Goal: Task Accomplishment & Management: Complete application form

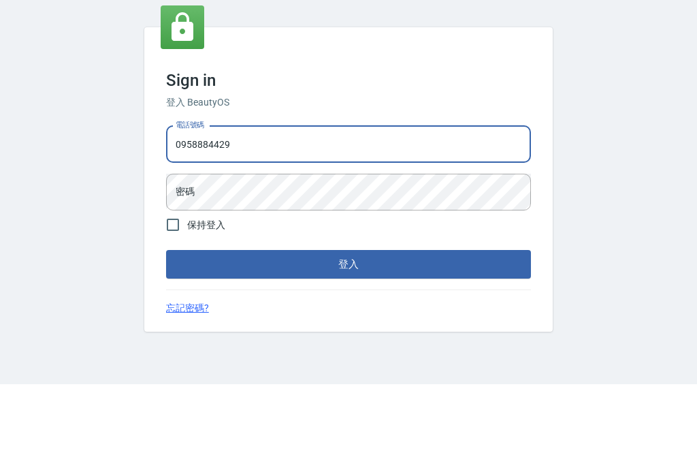
scroll to position [44, 0]
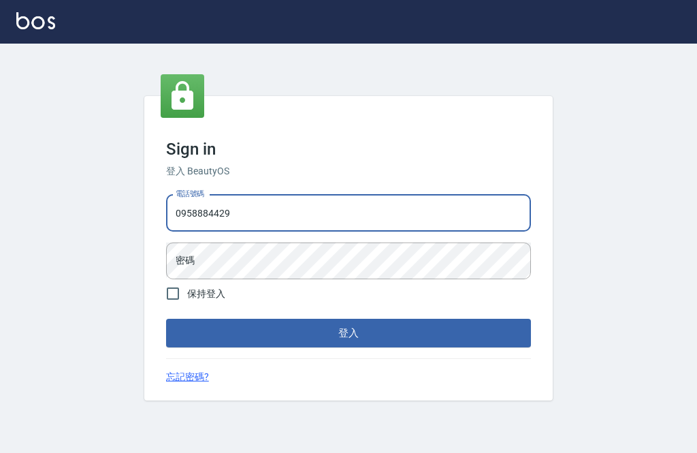
type input "0958884429"
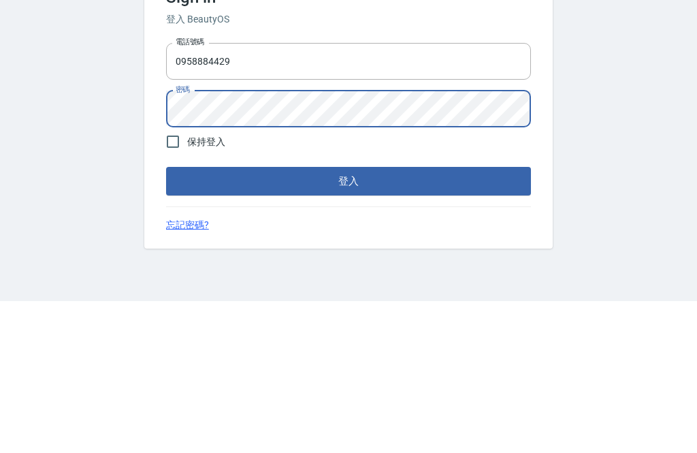
click at [494, 319] on button "登入" at bounding box center [348, 333] width 365 height 29
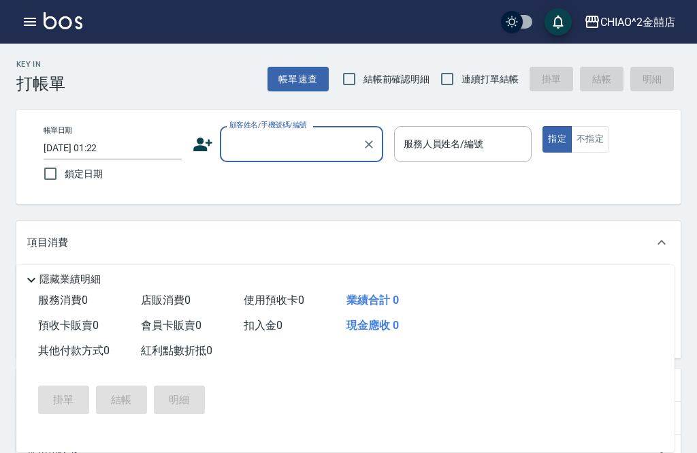
click at [80, 148] on input "[DATE] 01:22" at bounding box center [113, 148] width 138 height 22
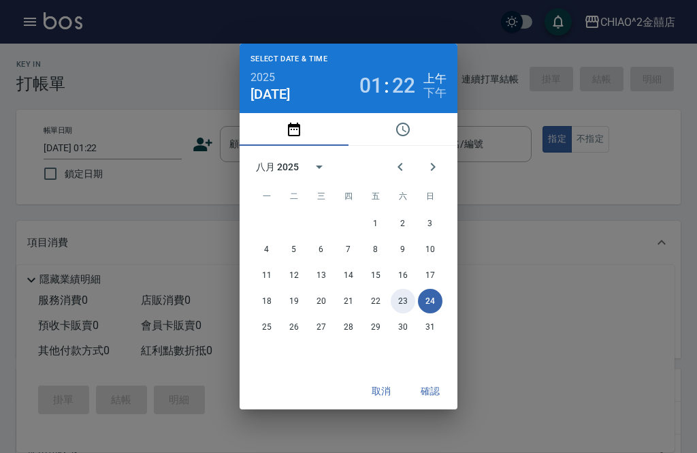
click at [412, 300] on button "23" at bounding box center [403, 301] width 25 height 25
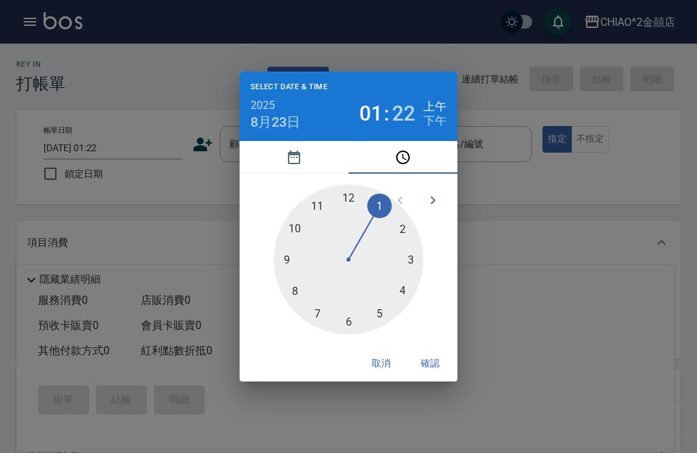
type input "[DATE] 01:22"
click at [425, 374] on button "確認" at bounding box center [430, 363] width 44 height 25
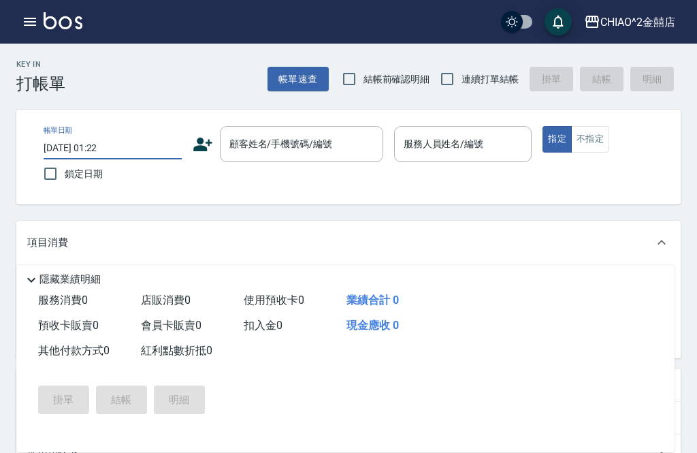
click at [310, 142] on div "顧客姓名/手機號碼/編號 顧客姓名/手機號碼/編號" at bounding box center [301, 144] width 163 height 36
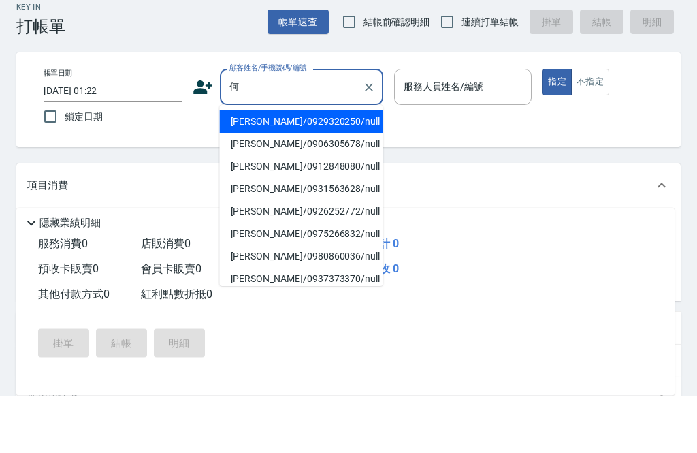
click at [296, 167] on li "[PERSON_NAME]/0929320250/null" at bounding box center [301, 178] width 163 height 22
type input "[PERSON_NAME]/0929320250/null"
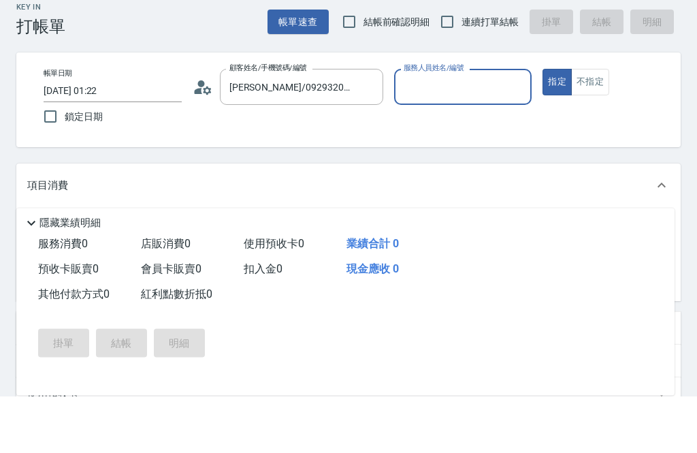
click at [461, 132] on input "服務人員姓名/編號" at bounding box center [463, 144] width 126 height 24
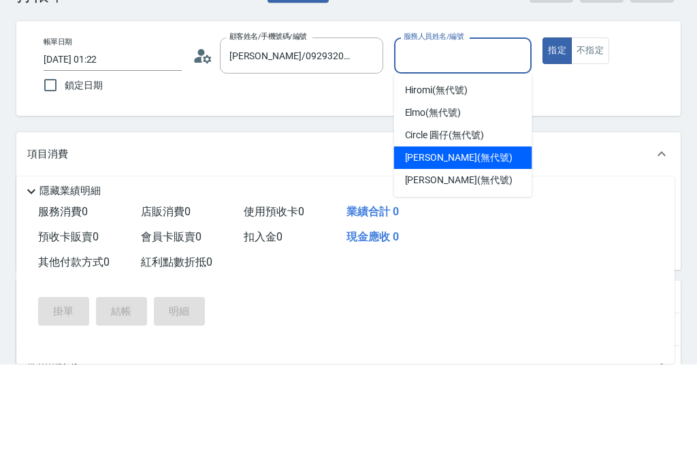
click at [472, 235] on div "[PERSON_NAME] (無代號)" at bounding box center [463, 246] width 138 height 22
type input "[PERSON_NAME](無代號)"
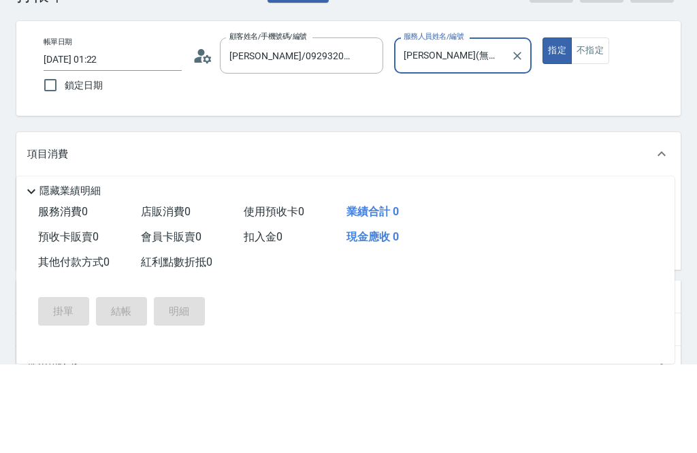
click at [596, 126] on button "不指定" at bounding box center [590, 139] width 38 height 27
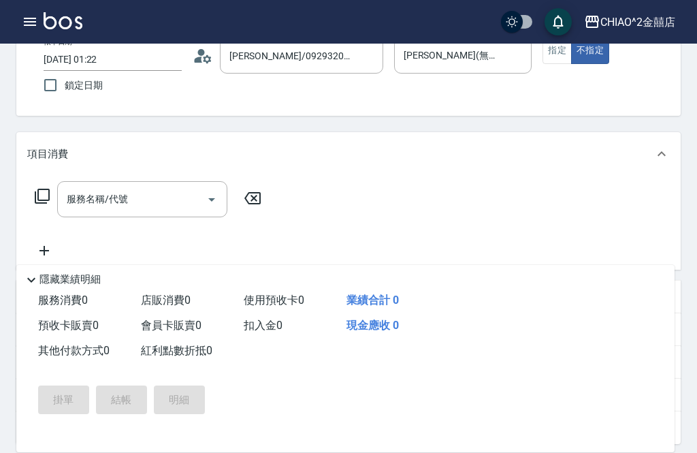
click at [161, 204] on input "服務名稱/代號" at bounding box center [131, 199] width 137 height 24
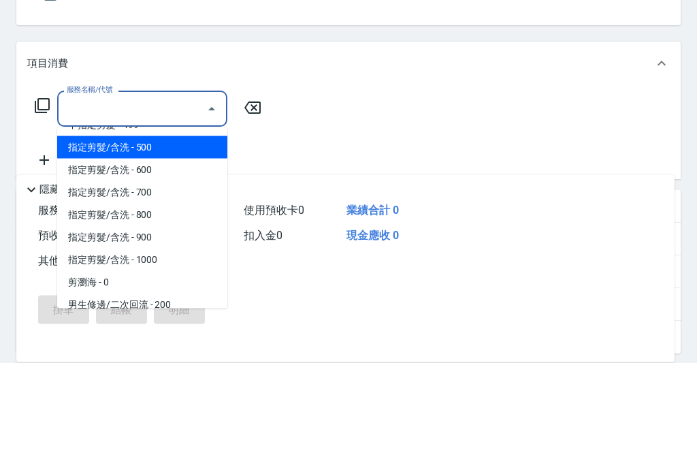
scroll to position [23, 0]
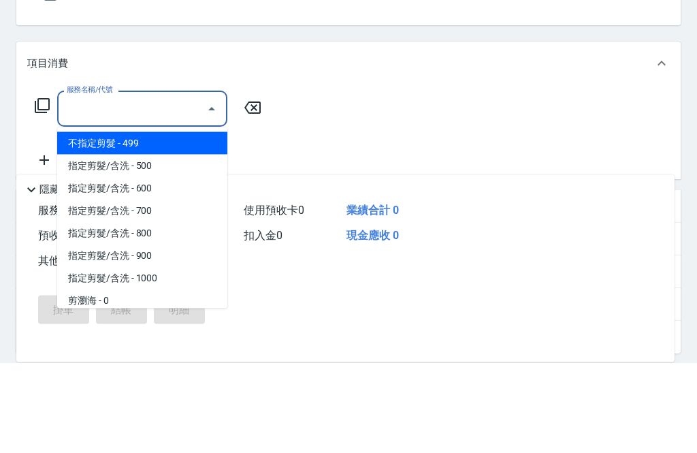
click at [161, 223] on span "不指定剪髮 - 499" at bounding box center [142, 234] width 170 height 22
type input "不指定剪髮"
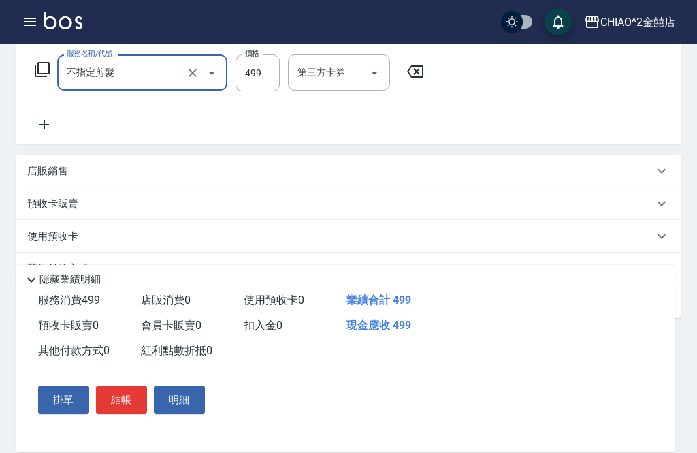
scroll to position [229, 0]
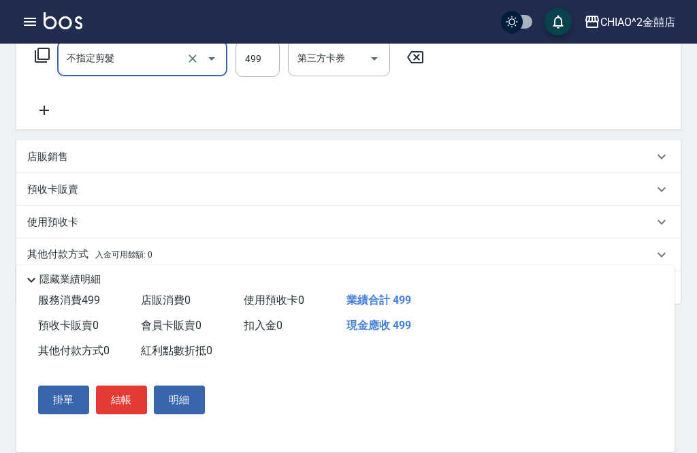
click at [167, 248] on div "其他付款方式 入金可用餘額: 0" at bounding box center [340, 254] width 626 height 15
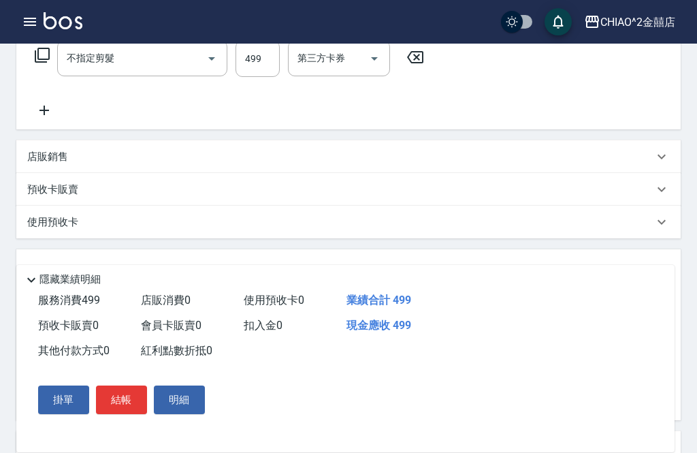
scroll to position [0, 0]
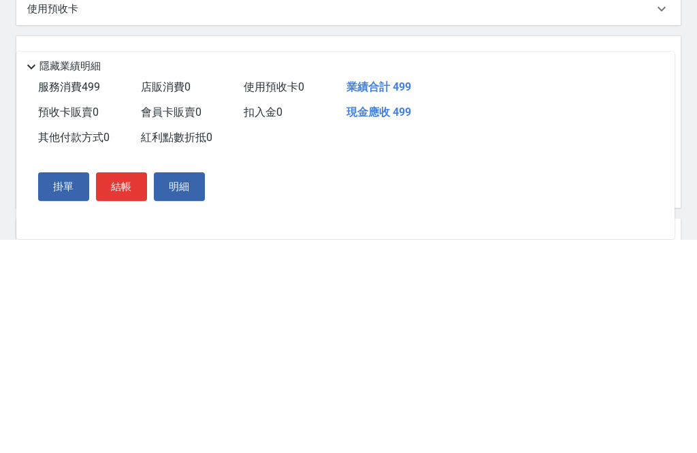
click at [69, 272] on p "隱藏業績明細" at bounding box center [69, 279] width 61 height 14
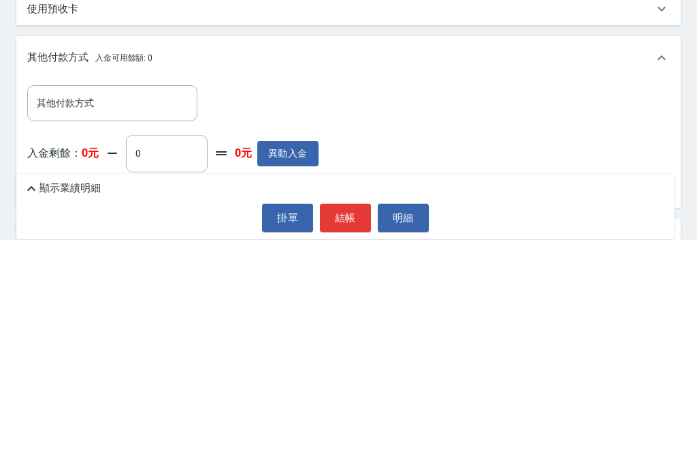
scroll to position [272, 0]
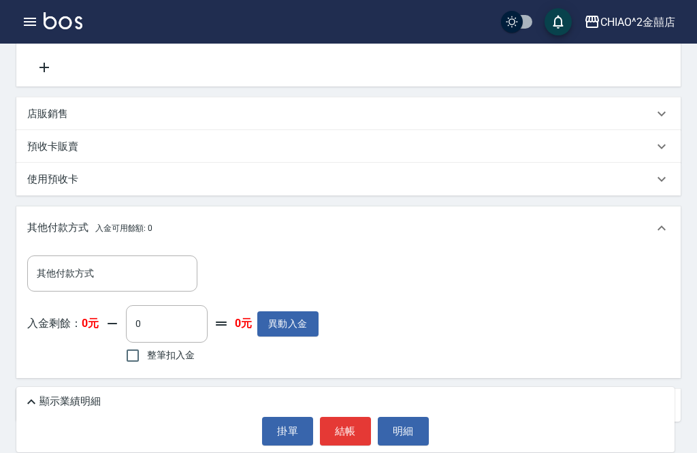
click at [124, 278] on input "其他付款方式" at bounding box center [112, 273] width 158 height 24
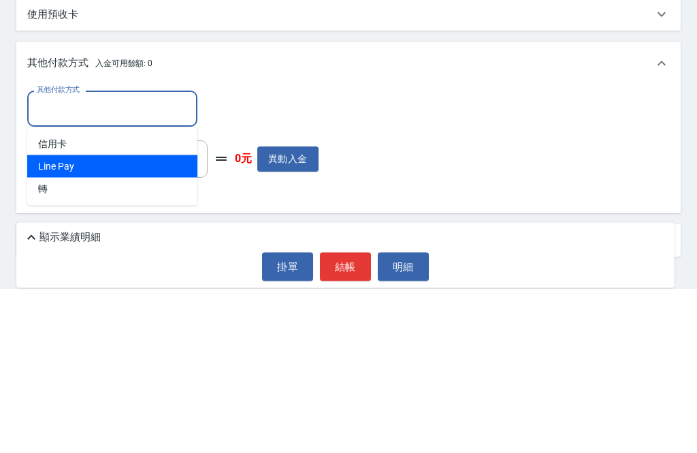
click at [157, 320] on span "Line Pay" at bounding box center [112, 331] width 170 height 22
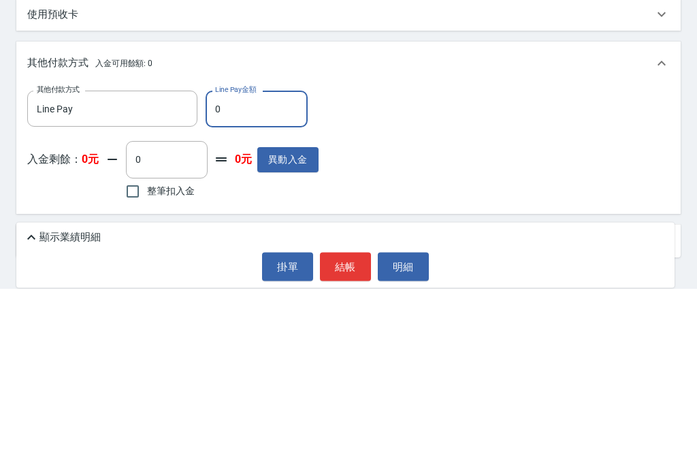
type input "Line Pay"
click at [279, 255] on input "0" at bounding box center [257, 273] width 102 height 37
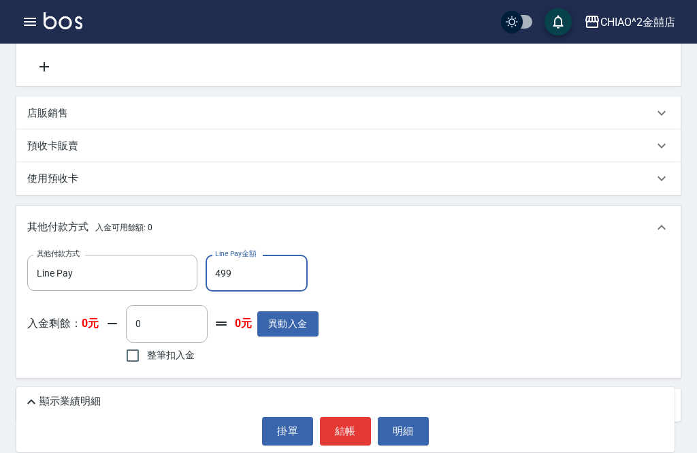
type input "499"
click at [577, 410] on div "顯示業績明細" at bounding box center [348, 401] width 651 height 16
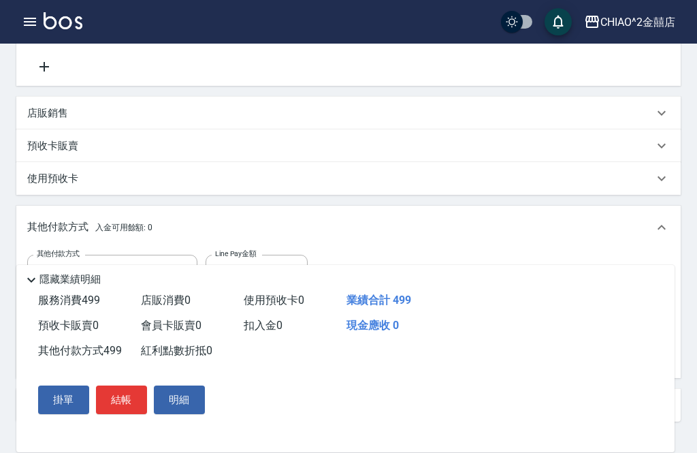
click at [138, 414] on button "結帳" at bounding box center [121, 399] width 51 height 29
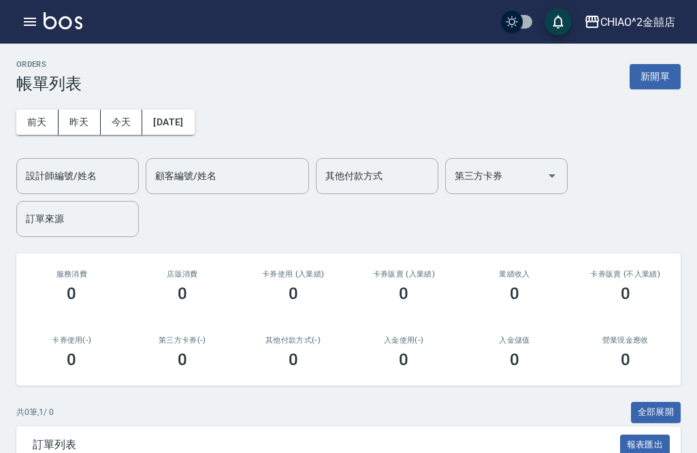
click at [667, 71] on button "新開單" at bounding box center [655, 76] width 51 height 25
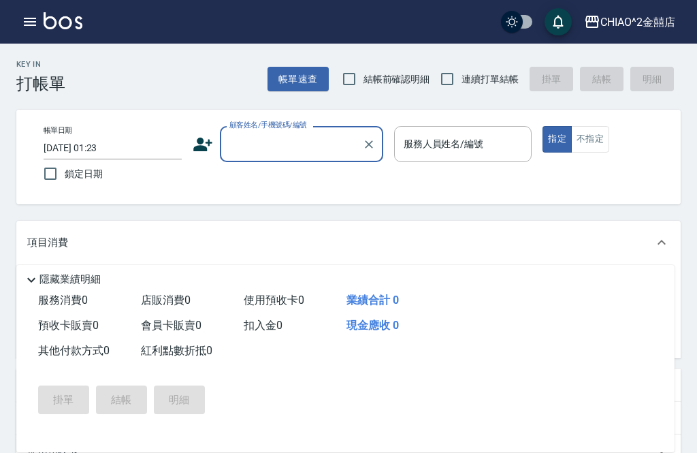
click at [140, 152] on input "[DATE] 01:23" at bounding box center [113, 148] width 138 height 22
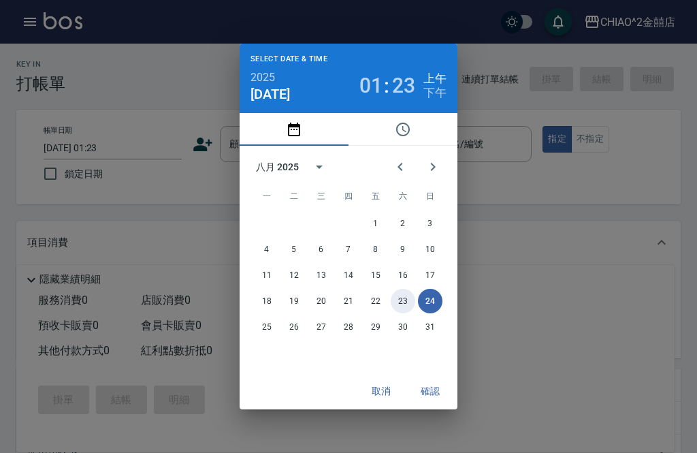
click at [406, 313] on button "23" at bounding box center [403, 301] width 25 height 25
type input "[DATE] 01:23"
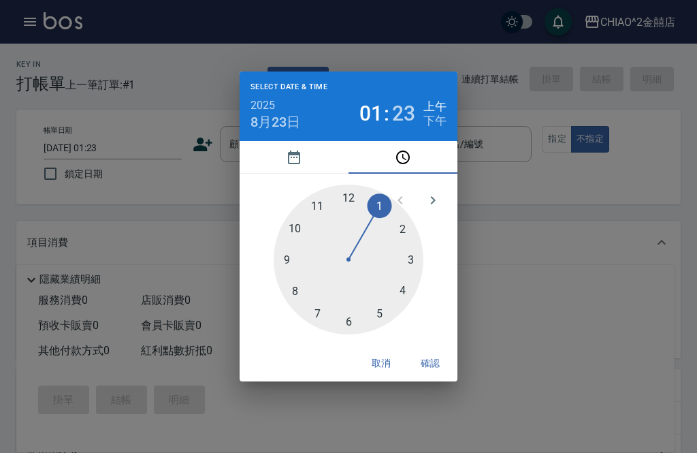
click at [442, 376] on button "確認" at bounding box center [430, 363] width 44 height 25
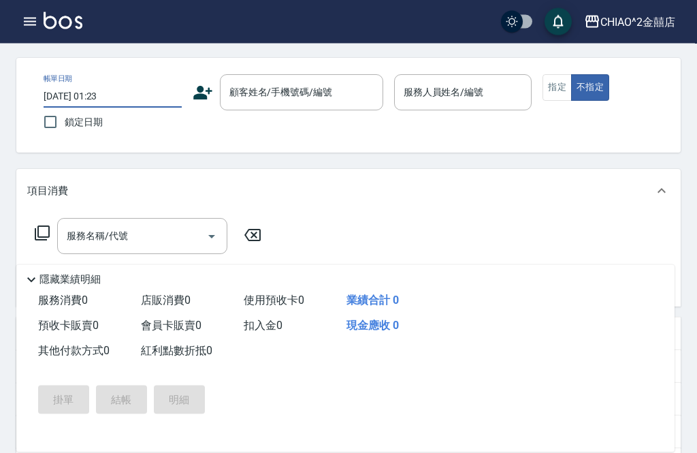
scroll to position [56, 0]
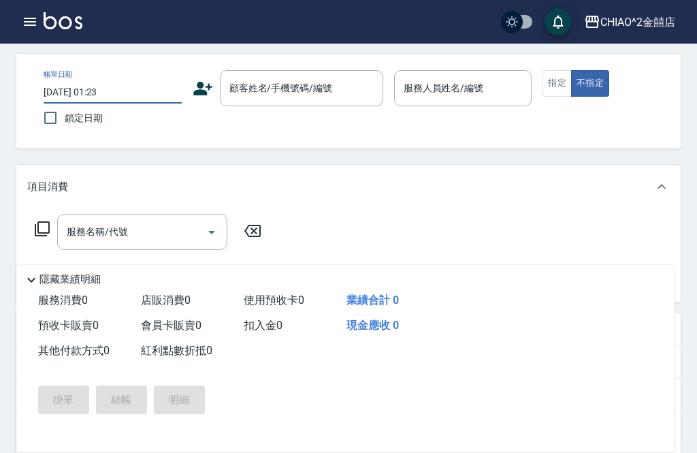
click at [99, 128] on label "鎖定日期" at bounding box center [103, 117] width 135 height 29
click at [65, 128] on input "鎖定日期" at bounding box center [50, 117] width 29 height 29
checkbox input "true"
click at [308, 91] on div "顧客姓名/手機號碼/編號 顧客姓名/手機號碼/編號" at bounding box center [301, 88] width 163 height 36
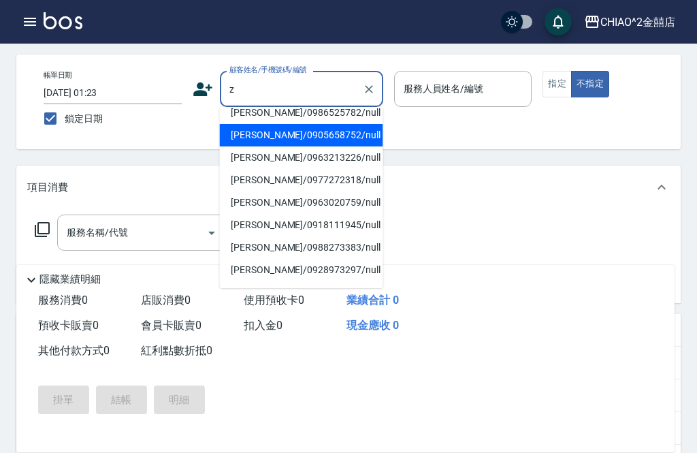
scroll to position [0, 0]
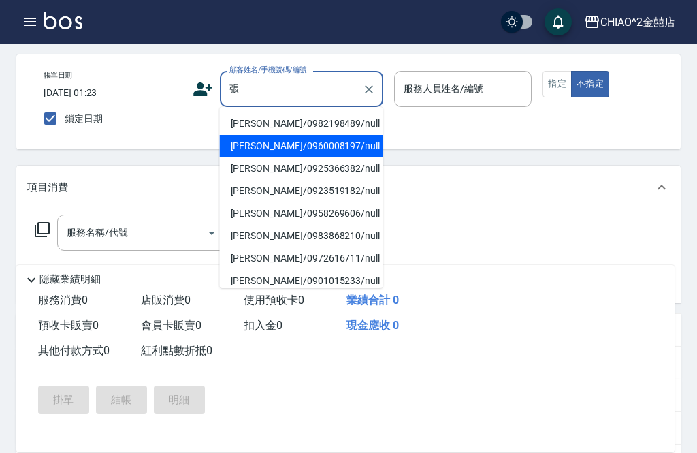
click at [287, 144] on li "[PERSON_NAME]/0960008197/null" at bounding box center [301, 146] width 163 height 22
type input "[PERSON_NAME]/0960008197/null"
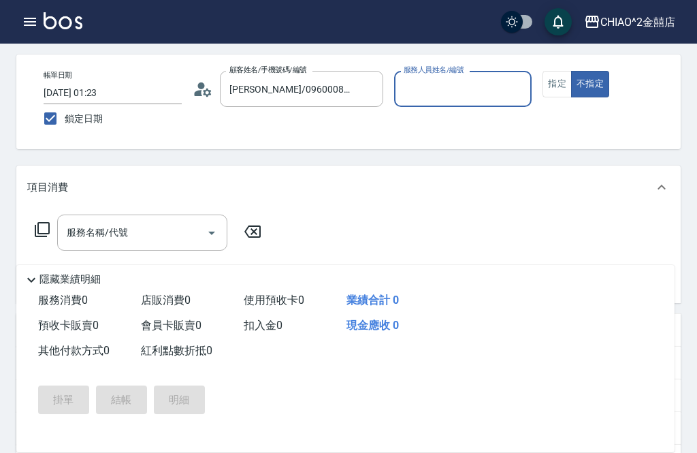
click at [476, 86] on input "服務人員姓名/編號" at bounding box center [463, 89] width 126 height 24
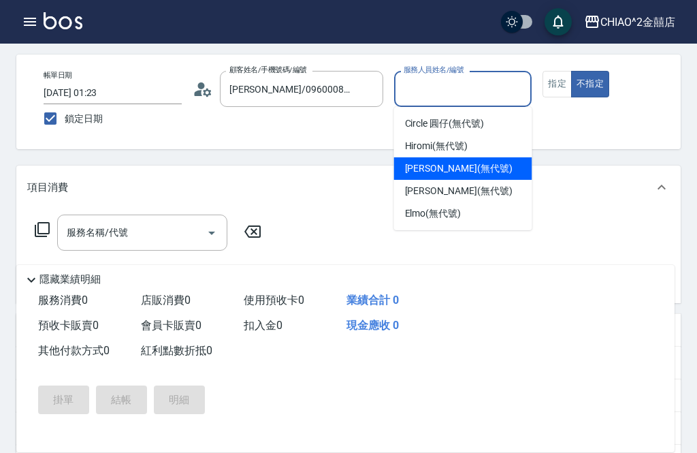
click at [470, 169] on div "[PERSON_NAME] (無代號)" at bounding box center [463, 168] width 138 height 22
type input "[PERSON_NAME](無代號)"
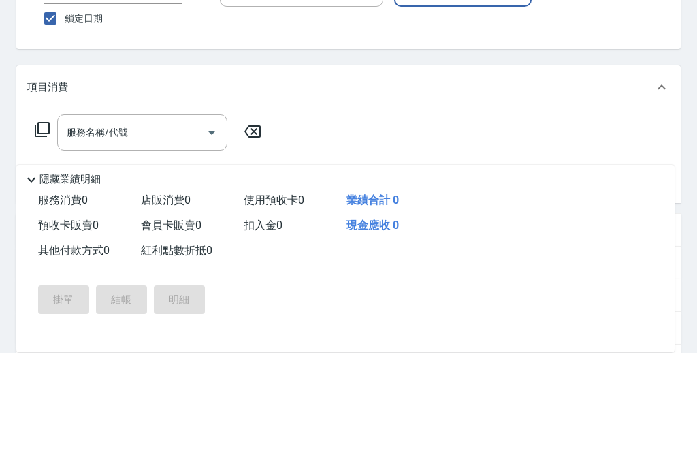
click at [161, 221] on input "服務名稱/代號" at bounding box center [131, 233] width 137 height 24
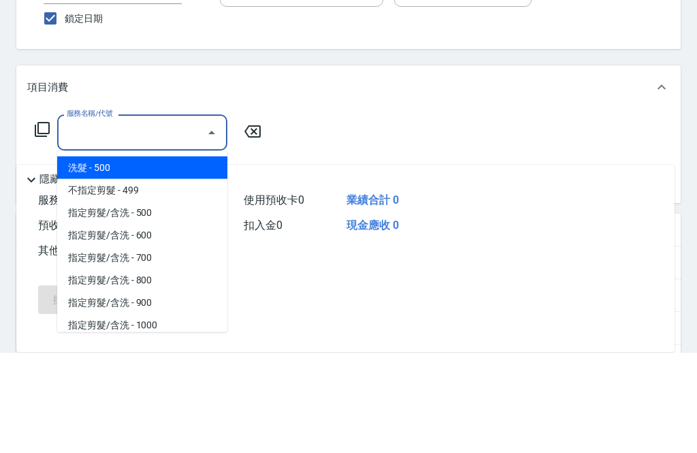
click at [178, 279] on span "不指定剪髮 - 499" at bounding box center [142, 290] width 170 height 22
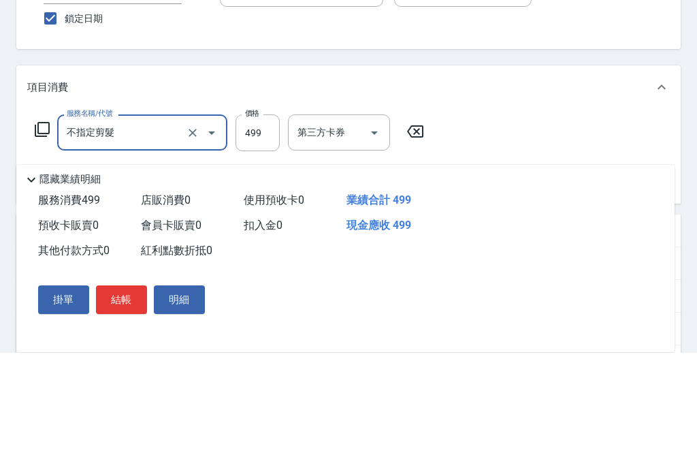
type input "不指定剪髮"
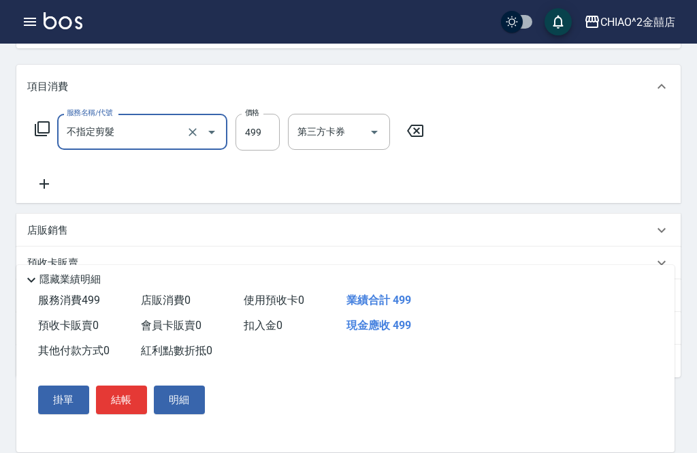
click at [122, 414] on button "結帳" at bounding box center [121, 399] width 51 height 29
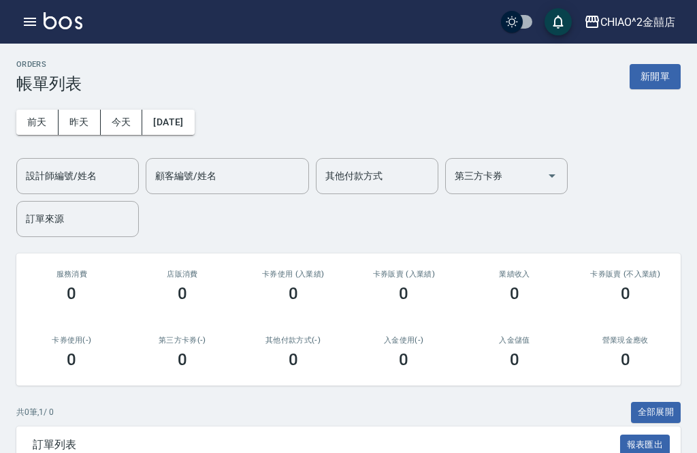
click at [663, 69] on button "新開單" at bounding box center [655, 76] width 51 height 25
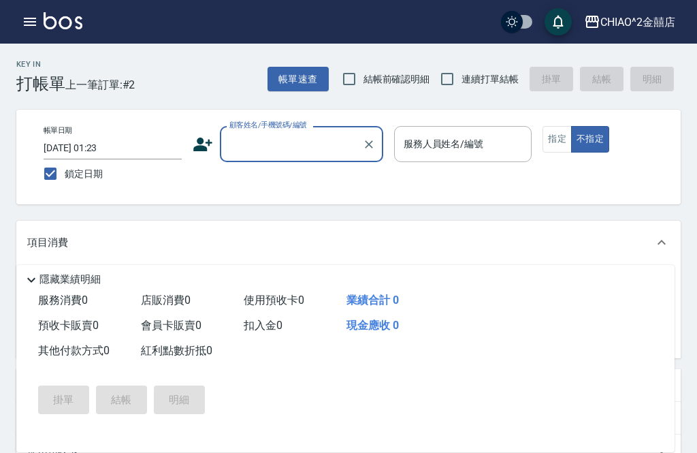
click at [315, 139] on input "顧客姓名/手機號碼/編號" at bounding box center [291, 144] width 131 height 24
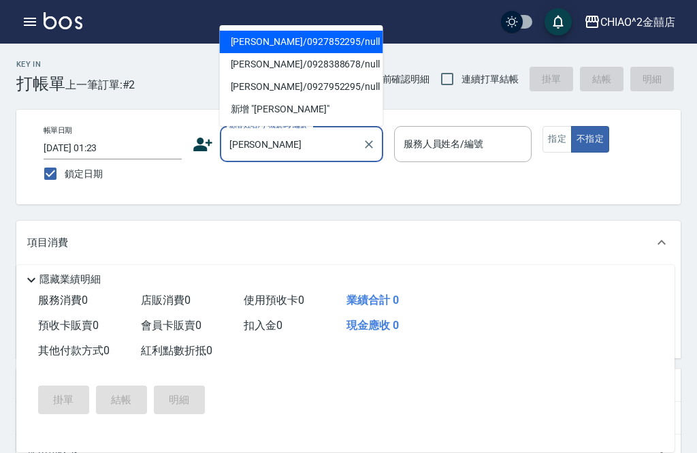
click at [303, 46] on li "[PERSON_NAME]/0927852295/null" at bounding box center [301, 42] width 163 height 22
type input "[PERSON_NAME]/0927852295/null"
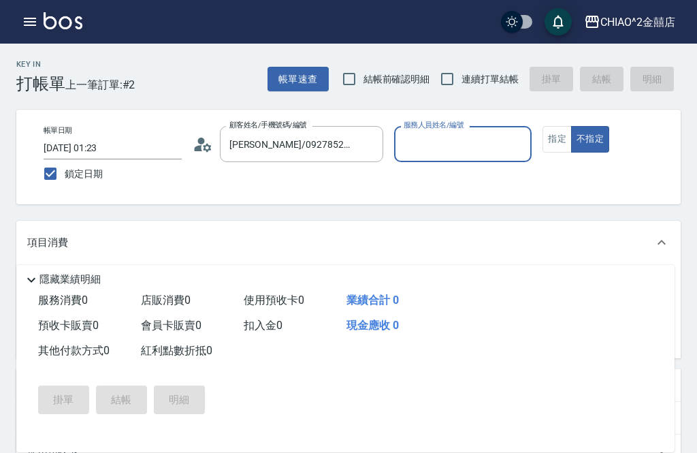
click at [463, 142] on input "服務人員姓名/編號" at bounding box center [463, 144] width 126 height 24
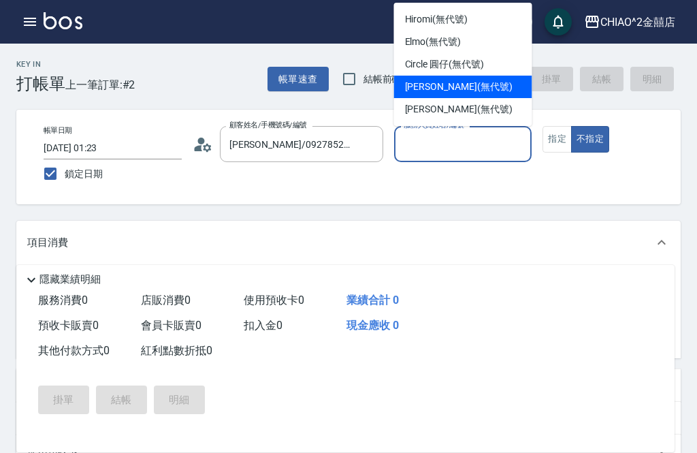
click at [451, 84] on span "[PERSON_NAME] (無代號)" at bounding box center [459, 87] width 108 height 14
type input "[PERSON_NAME](無代號)"
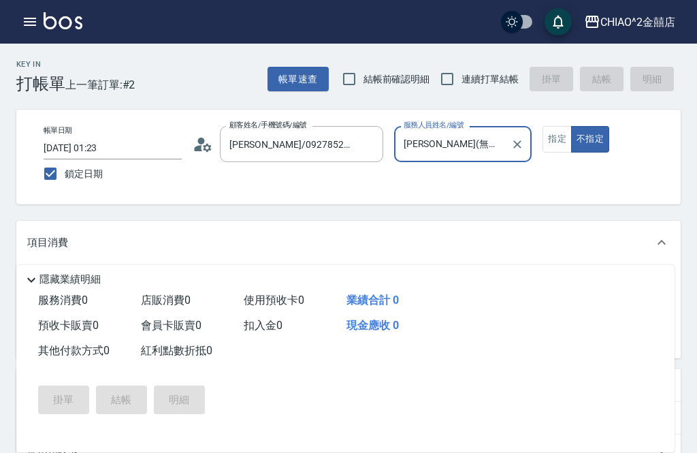
click at [555, 141] on button "指定" at bounding box center [556, 139] width 29 height 27
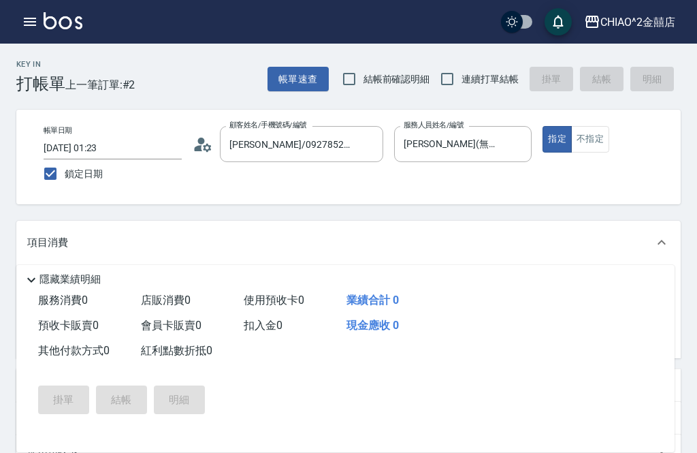
click at [176, 279] on input "服務名稱/代號" at bounding box center [131, 288] width 137 height 24
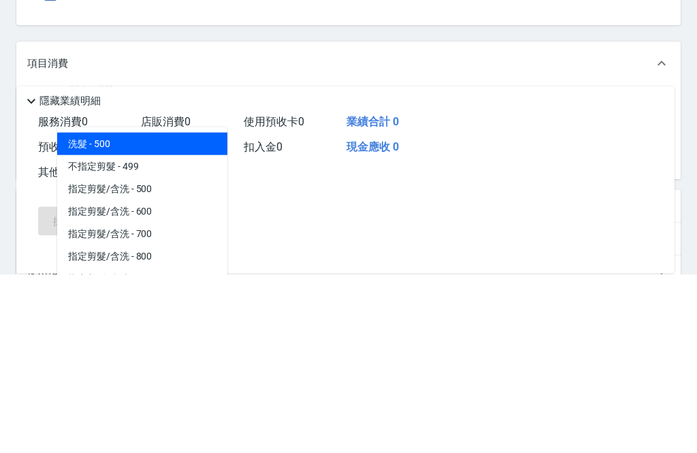
scroll to position [-1, 0]
click at [302, 313] on div "扣入金 0" at bounding box center [289, 325] width 103 height 25
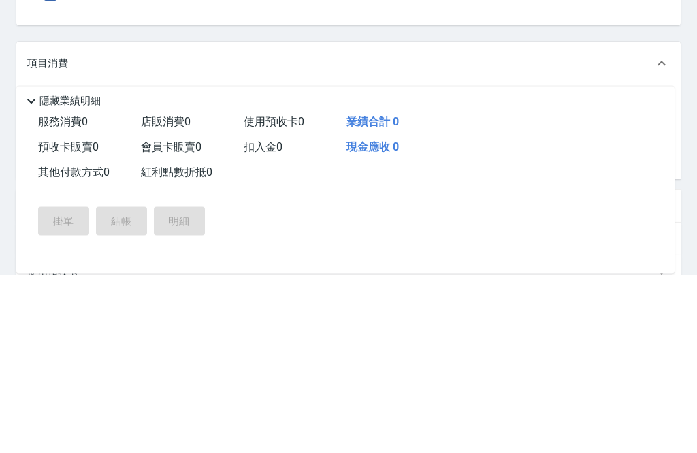
scroll to position [179, 0]
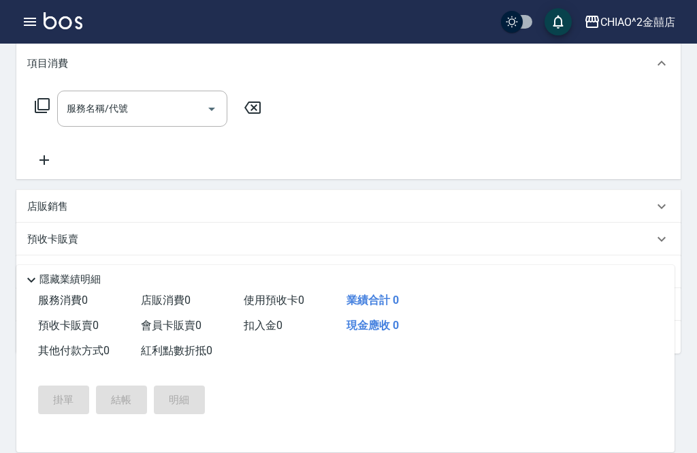
click at [212, 110] on icon "Open" at bounding box center [211, 109] width 7 height 3
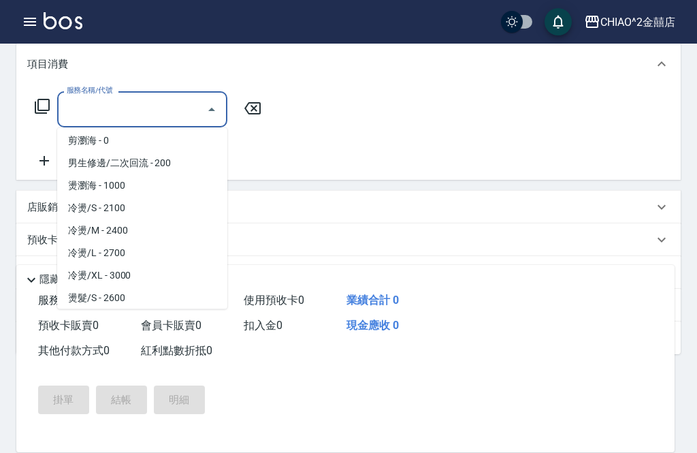
scroll to position [185, 0]
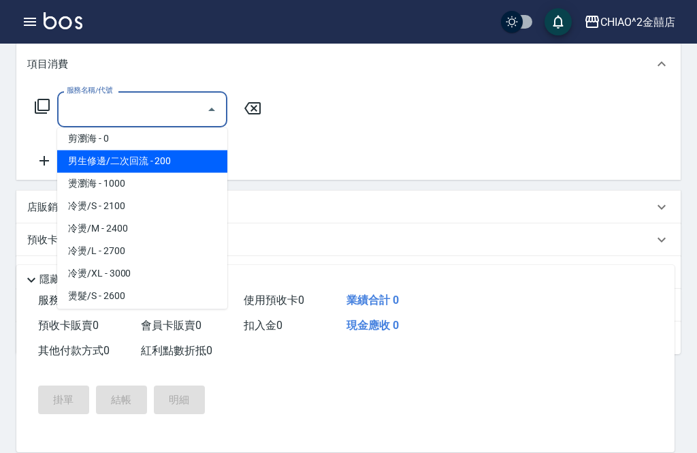
click at [186, 162] on span "男生修邊/二次回流 - 200" at bounding box center [142, 161] width 170 height 22
type input "男生修邊/二次回流"
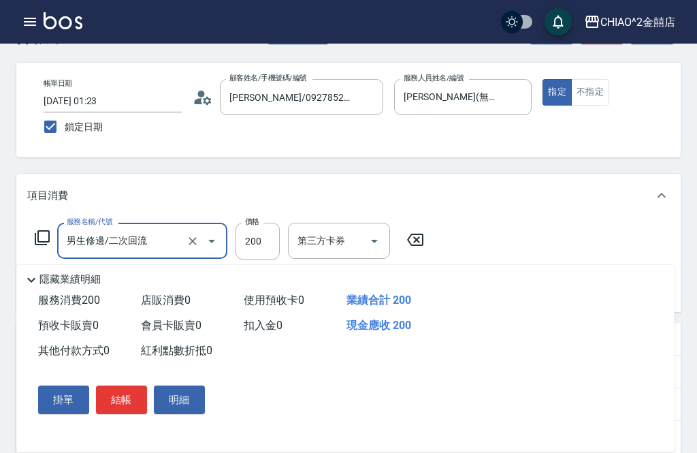
scroll to position [0, 0]
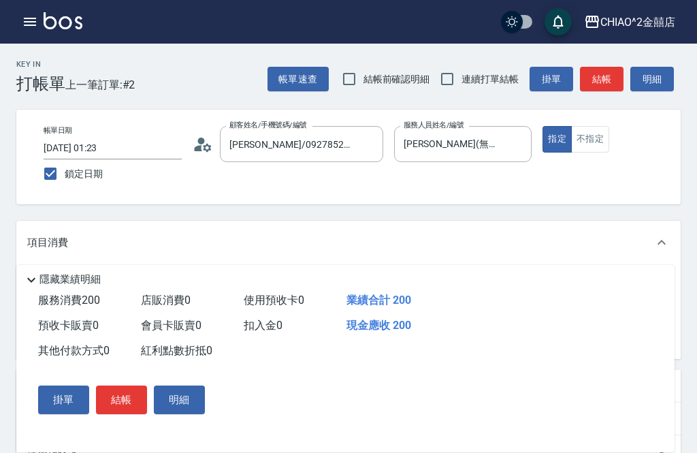
click at [130, 399] on button "結帳" at bounding box center [121, 399] width 51 height 29
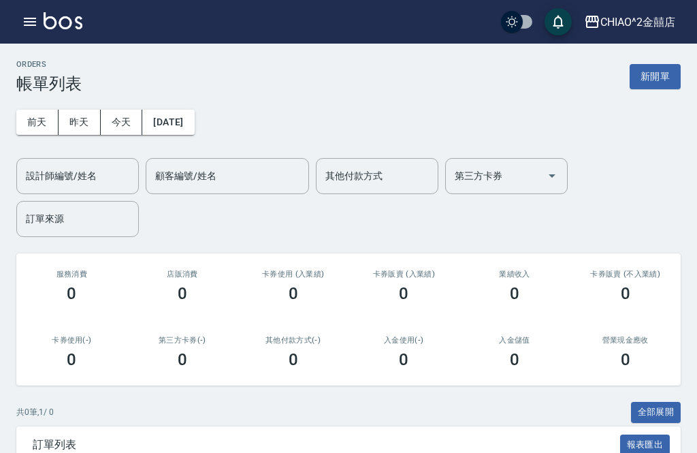
click at [664, 70] on button "新開單" at bounding box center [655, 76] width 51 height 25
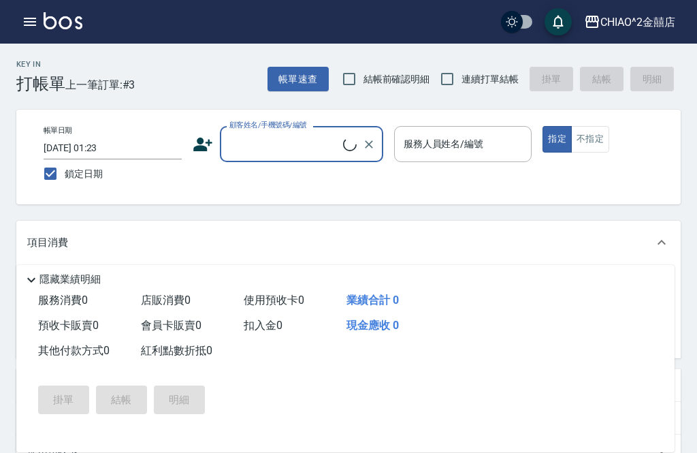
click at [295, 150] on input "顧客姓名/手機號碼/編號" at bounding box center [284, 144] width 117 height 24
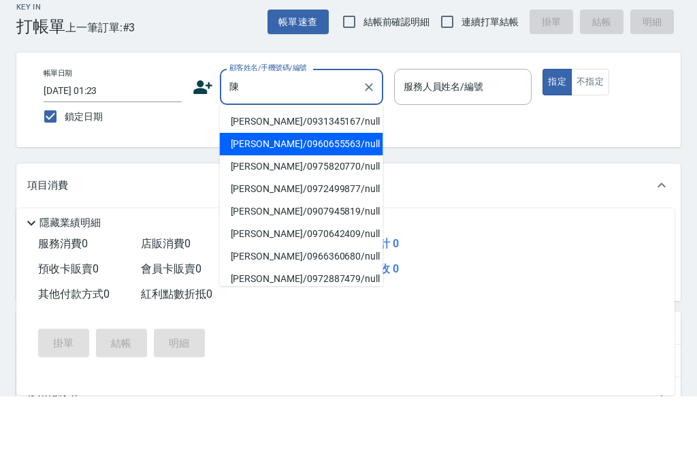
click at [316, 190] on li "[PERSON_NAME]/0960655563/null" at bounding box center [301, 201] width 163 height 22
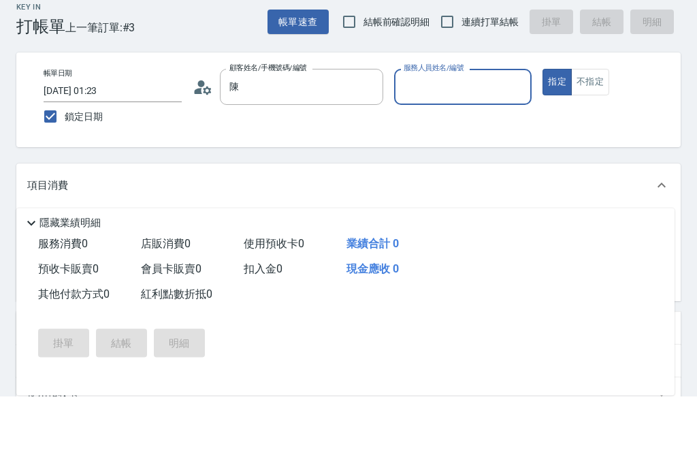
type input "[PERSON_NAME]/0960655563/null"
click at [463, 132] on input "服務人員姓名/編號" at bounding box center [463, 144] width 126 height 24
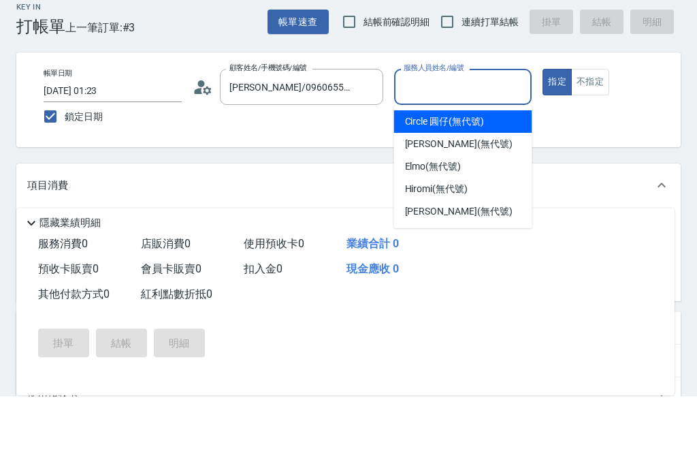
click at [461, 172] on span "Circle 圓仔 (無代號)" at bounding box center [444, 179] width 79 height 14
type input "Circle 圓仔(無代號)"
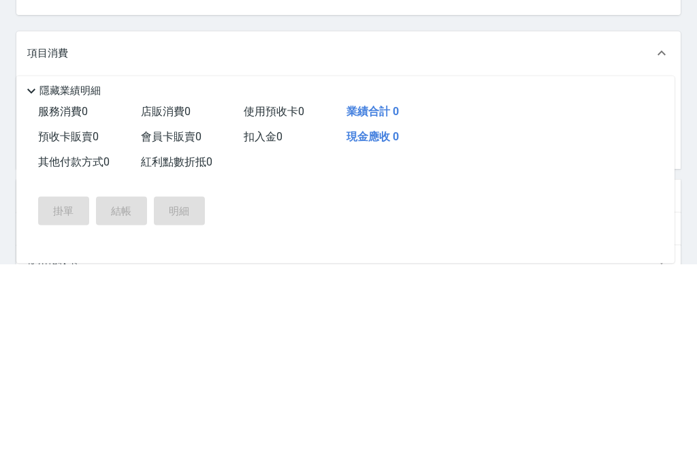
click at [200, 276] on input "服務名稱/代號" at bounding box center [131, 288] width 137 height 24
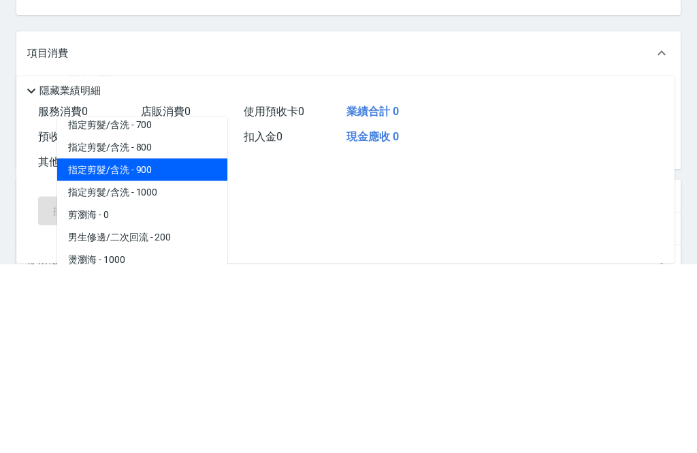
scroll to position [99, 0]
click at [185, 325] on span "指定剪髮/含洗 - 800" at bounding box center [142, 336] width 170 height 22
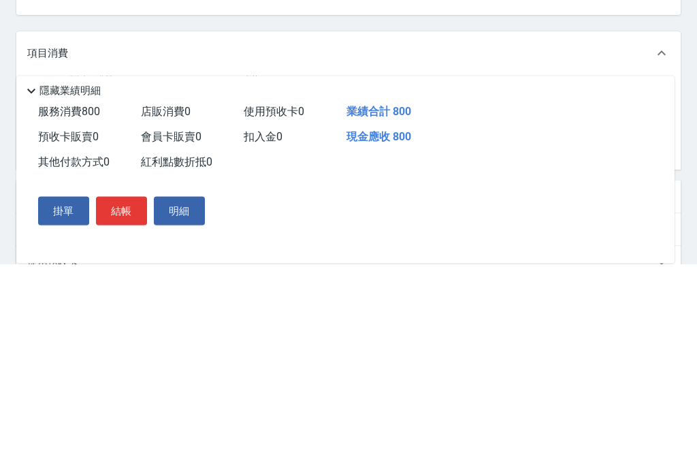
type input "指定剪髮/含洗"
click at [196, 278] on button "Clear" at bounding box center [192, 287] width 19 height 19
click at [222, 277] on button "Open" at bounding box center [212, 288] width 22 height 22
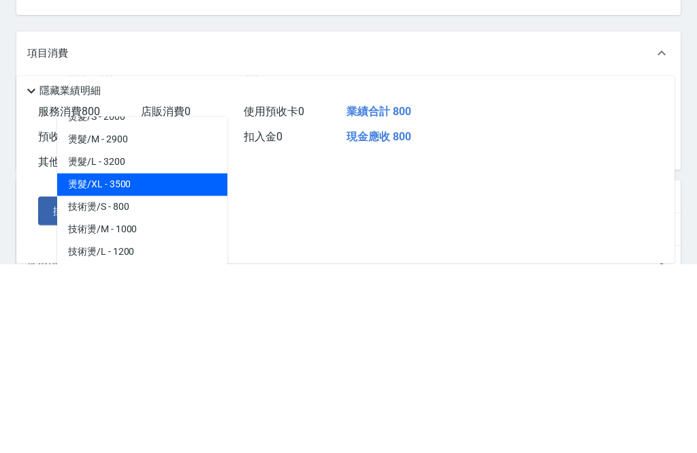
scroll to position [352, 0]
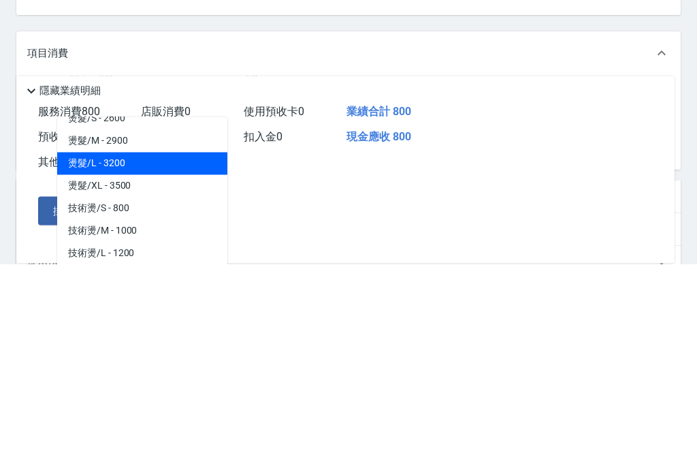
click at [178, 342] on span "燙髮/L - 3200" at bounding box center [142, 353] width 170 height 22
type input "燙髮/L"
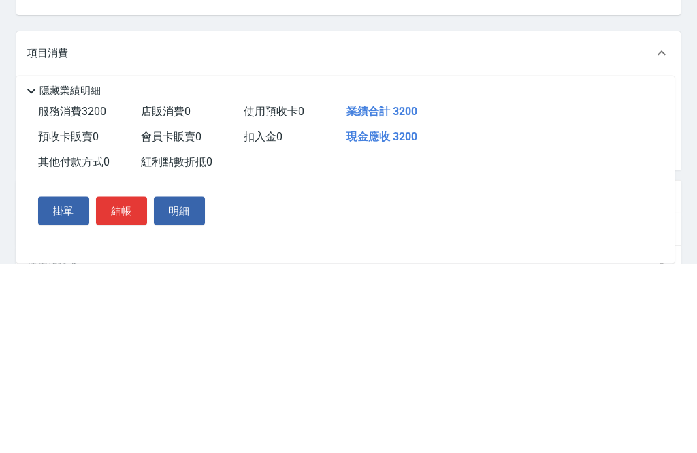
click at [267, 270] on input "3200" at bounding box center [257, 288] width 44 height 37
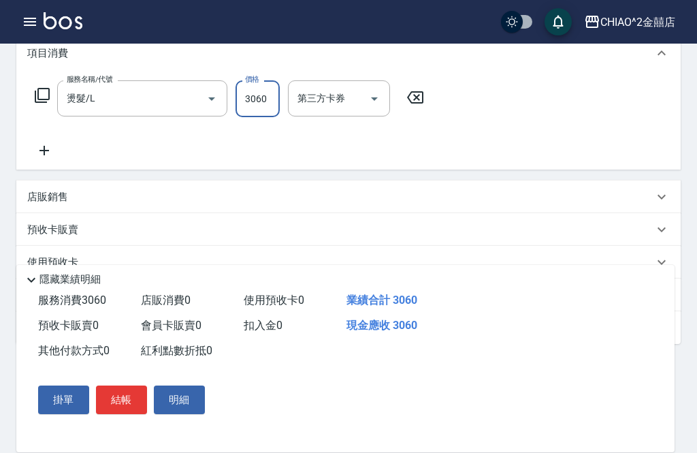
type input "3060"
click at [126, 414] on button "結帳" at bounding box center [121, 399] width 51 height 29
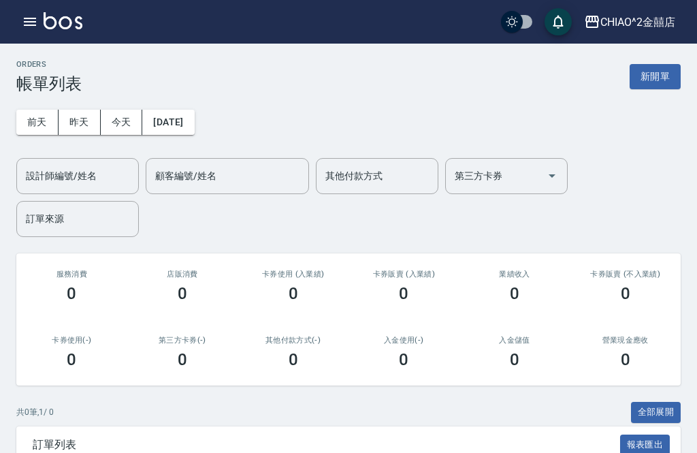
click at [663, 76] on button "新開單" at bounding box center [655, 76] width 51 height 25
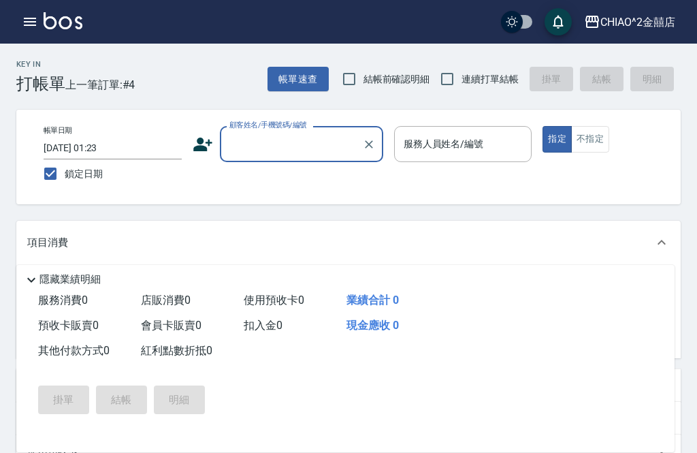
click at [314, 140] on input "顧客姓名/手機號碼/編號" at bounding box center [291, 144] width 131 height 24
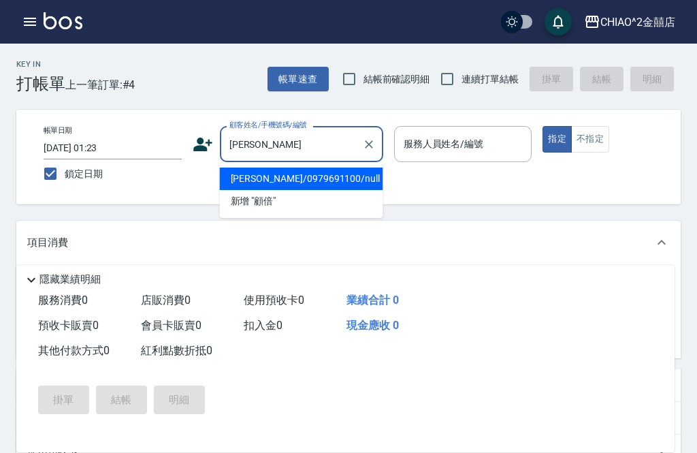
click at [310, 176] on li "[PERSON_NAME]/0979691100/null" at bounding box center [301, 178] width 163 height 22
type input "[PERSON_NAME]/0979691100/null"
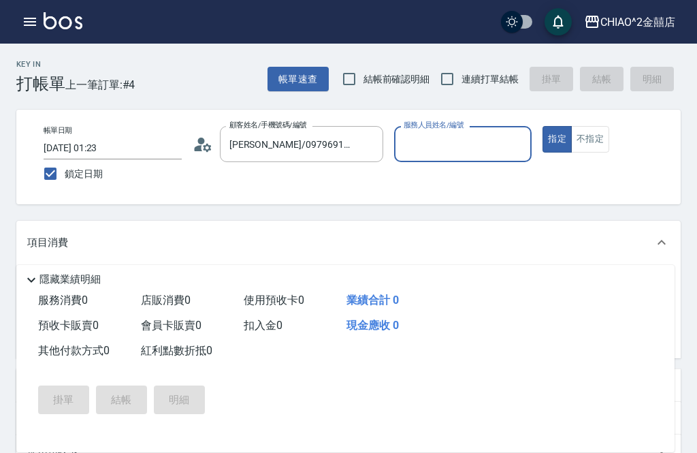
click at [486, 142] on input "服務人員姓名/編號" at bounding box center [463, 144] width 126 height 24
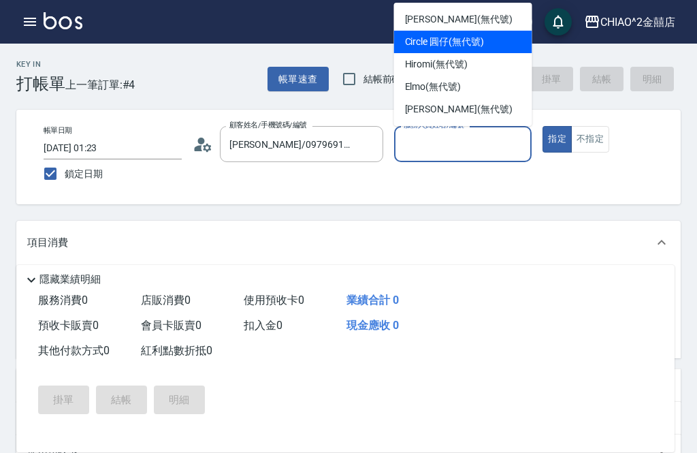
click at [477, 37] on span "Circle 圓仔 (無代號)" at bounding box center [444, 42] width 79 height 14
type input "Circle 圓仔(無代號)"
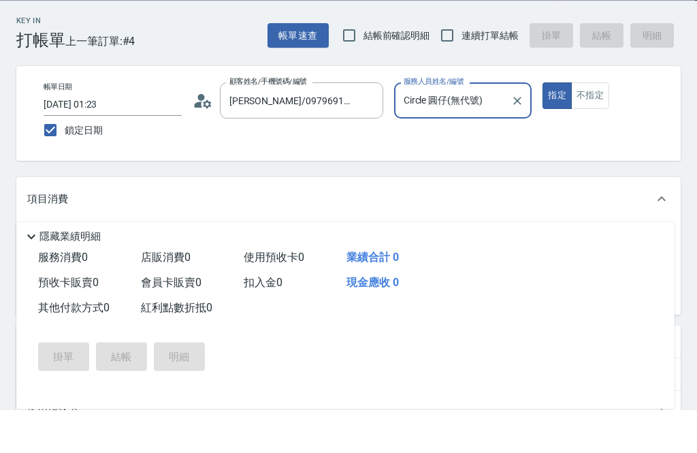
click at [463, 132] on input "Circle 圓仔(無代號)" at bounding box center [452, 144] width 105 height 24
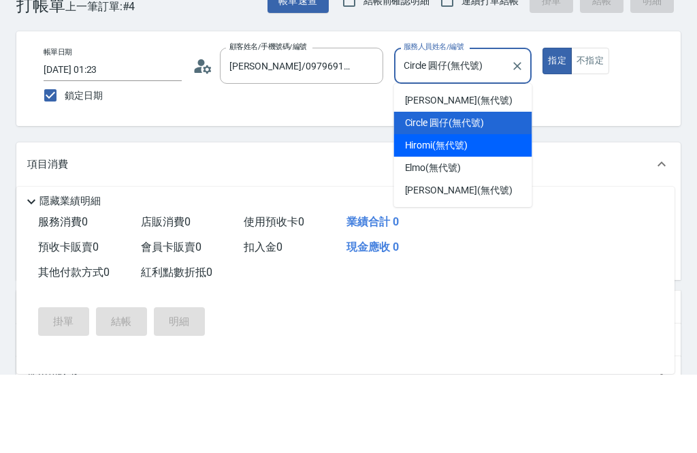
click at [570, 137] on div "Key In 打帳單 上一筆訂單:#4 帳單速查 結帳前確認明細 連續打單結帳 掛單 結帳 明細 帳單日期 [DATE] 01:23 鎖定日期 顧客姓名/手機…" at bounding box center [348, 389] width 697 height 691
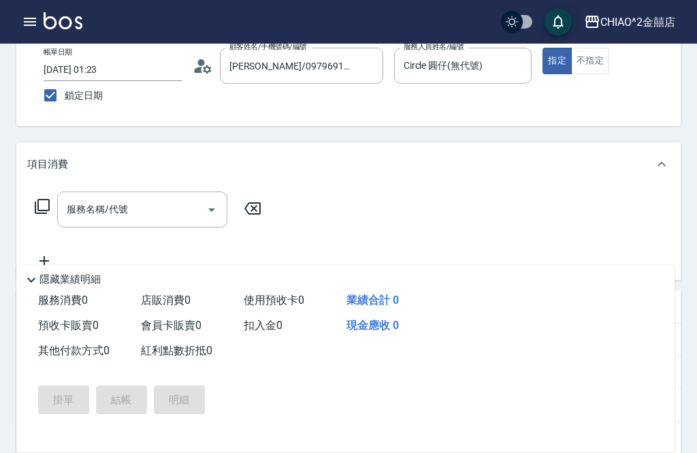
click at [150, 212] on input "服務名稱/代號" at bounding box center [131, 209] width 137 height 24
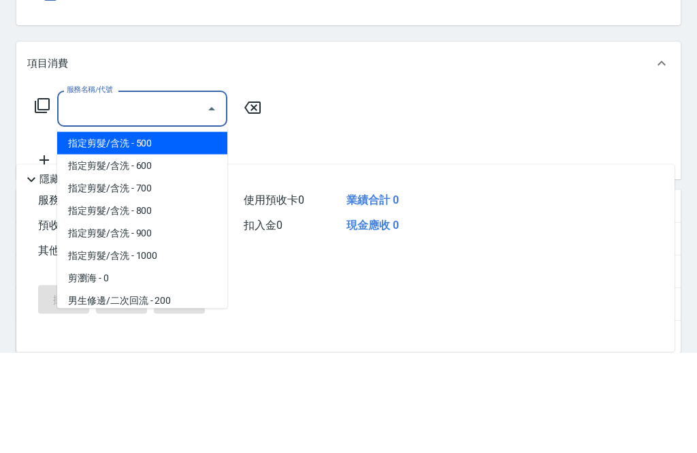
scroll to position [41, 0]
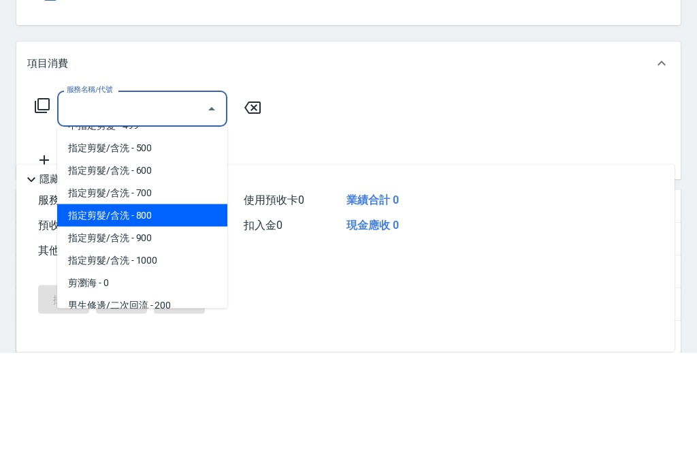
click at [166, 305] on span "指定剪髮/含洗 - 800" at bounding box center [142, 316] width 170 height 22
type input "指定剪髮/含洗"
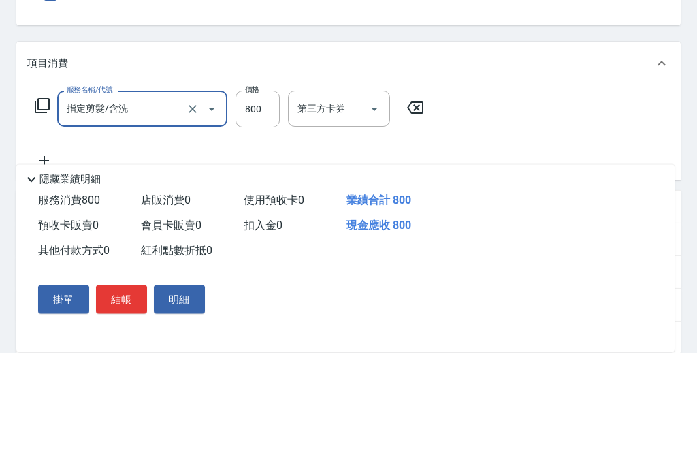
click at [38, 253] on icon at bounding box center [44, 261] width 34 height 16
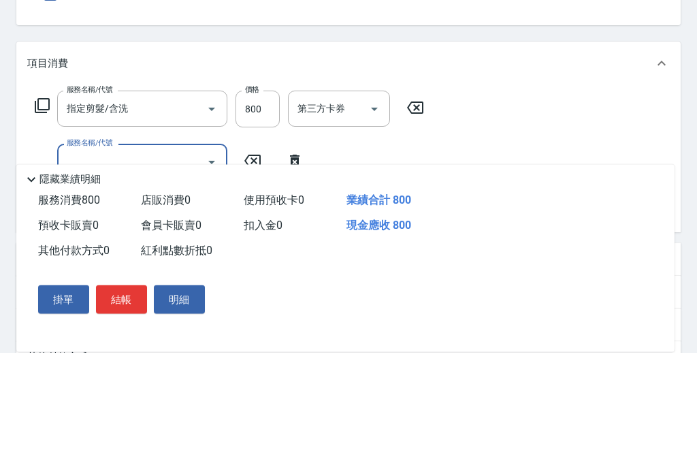
click at [146, 250] on input "服務名稱/代號" at bounding box center [131, 262] width 137 height 24
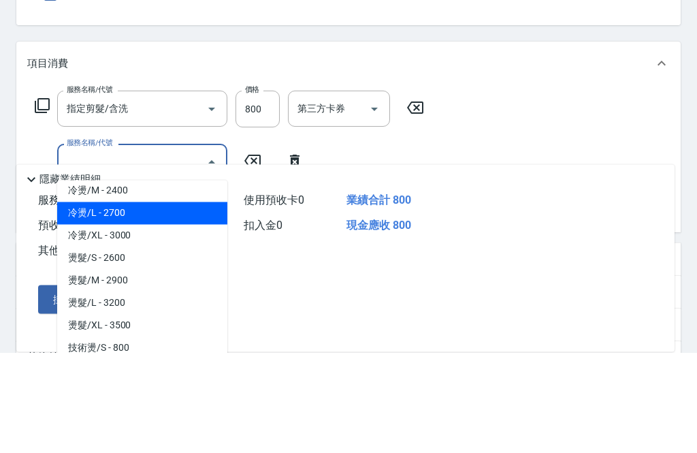
scroll to position [275, 0]
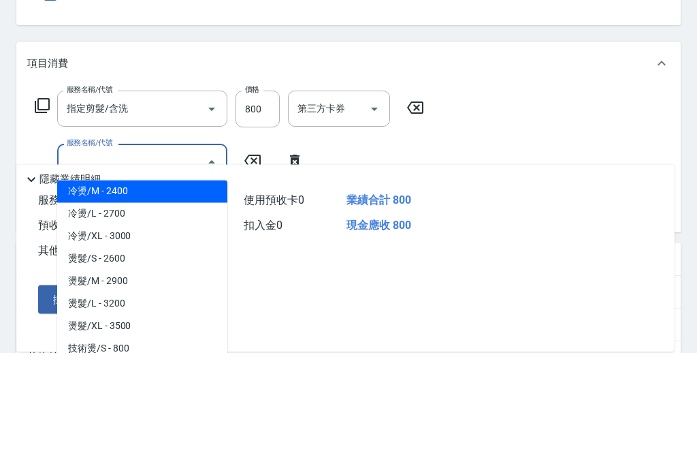
click at [173, 281] on span "冷燙/M - 2400" at bounding box center [142, 292] width 170 height 22
type input "冷燙/M"
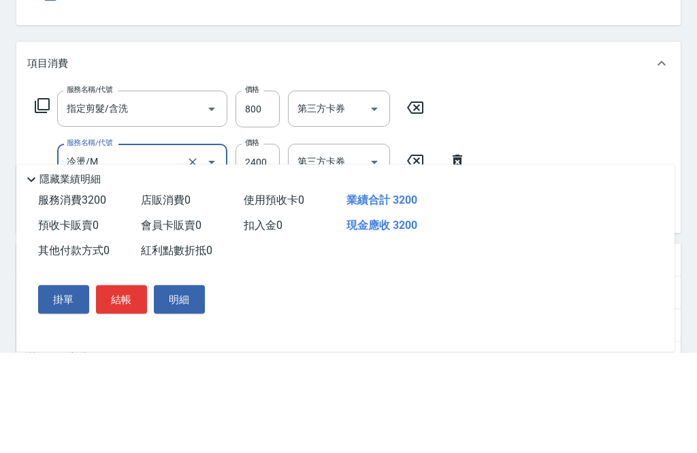
click at [265, 244] on input "2400" at bounding box center [257, 262] width 44 height 37
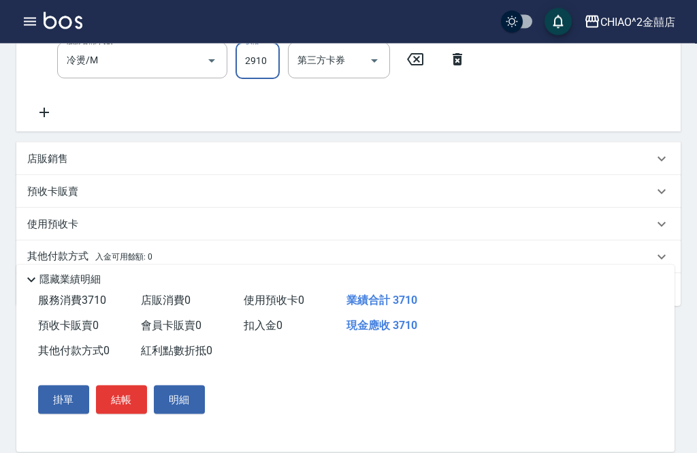
scroll to position [293, 0]
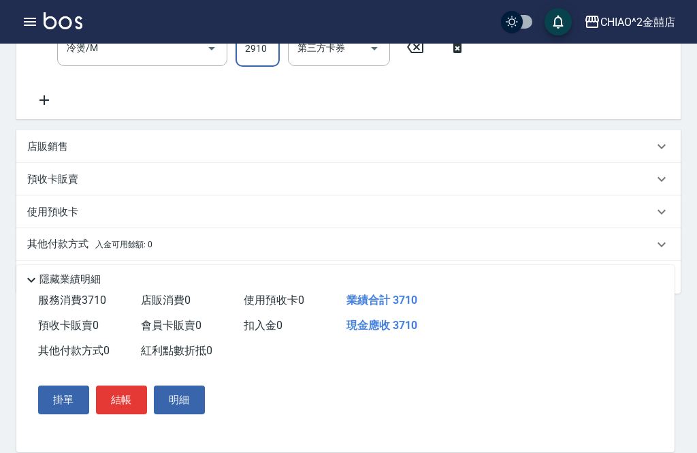
type input "2910"
click at [225, 250] on div "其他付款方式 入金可用餘額: 0" at bounding box center [340, 244] width 626 height 15
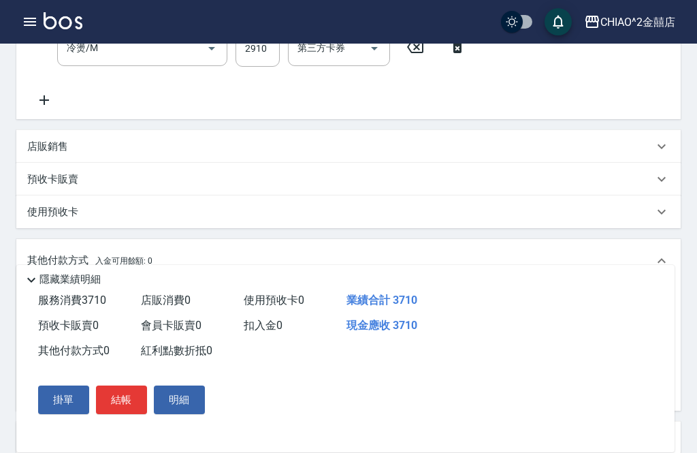
scroll to position [0, 0]
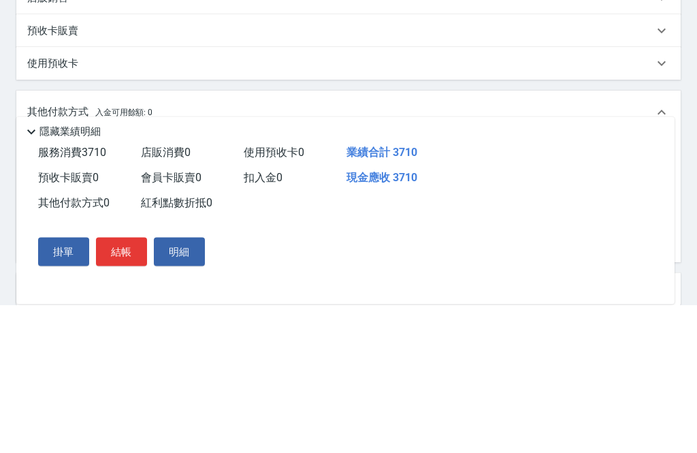
click at [152, 294] on input "其他付款方式" at bounding box center [112, 306] width 158 height 24
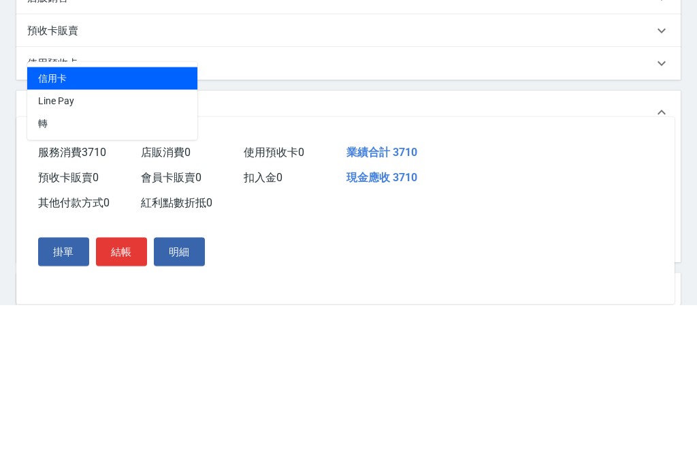
click at [140, 238] on span "Line Pay" at bounding box center [112, 249] width 170 height 22
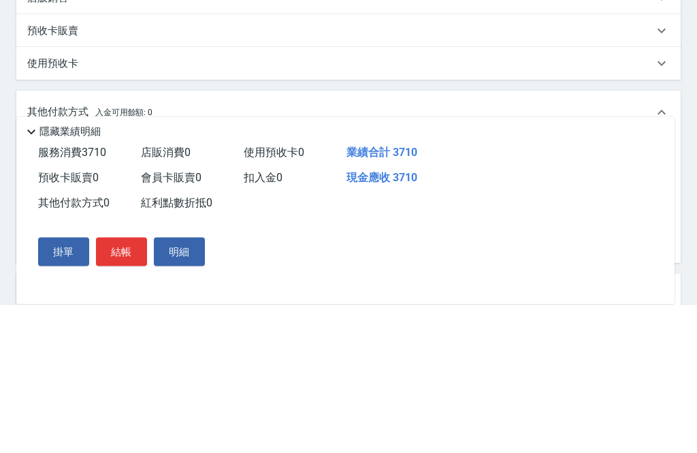
type input "Line Pay"
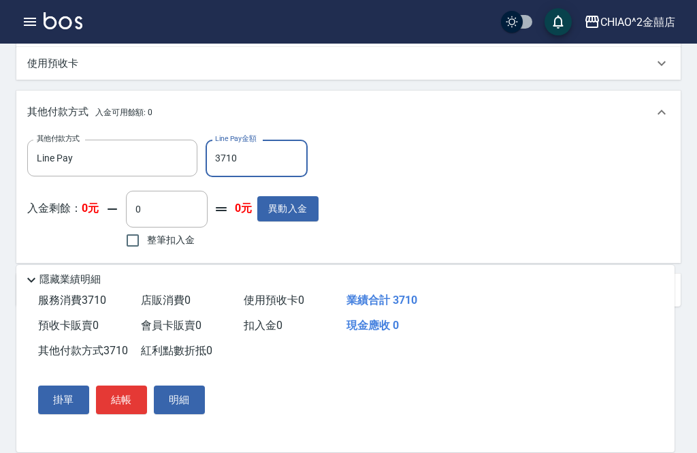
type input "3710"
click at [127, 414] on button "結帳" at bounding box center [121, 399] width 51 height 29
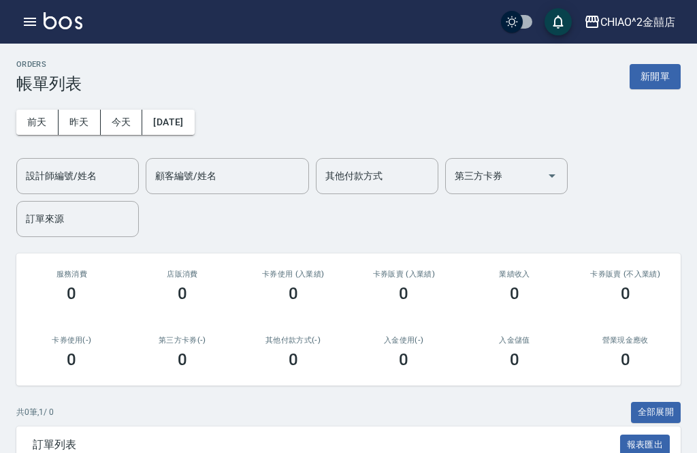
click at [87, 118] on button "昨天" at bounding box center [80, 122] width 42 height 25
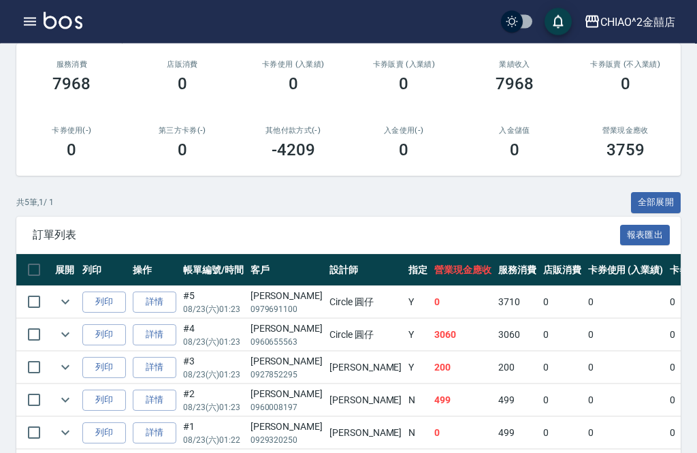
scroll to position [213, 0]
